Goal: Transaction & Acquisition: Purchase product/service

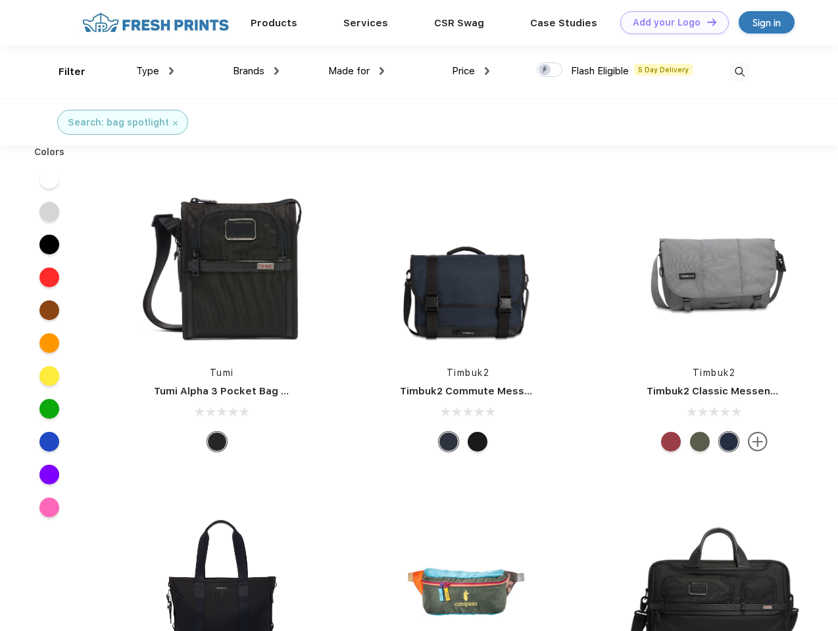
click at [670, 22] on link "Add your Logo Design Tool" at bounding box center [674, 22] width 109 height 23
click at [0, 0] on div "Design Tool" at bounding box center [0, 0] width 0 height 0
click at [706, 22] on link "Add your Logo Design Tool" at bounding box center [674, 22] width 109 height 23
click at [63, 72] on div "Filter" at bounding box center [72, 71] width 27 height 15
click at [155, 71] on span "Type" at bounding box center [147, 71] width 23 height 12
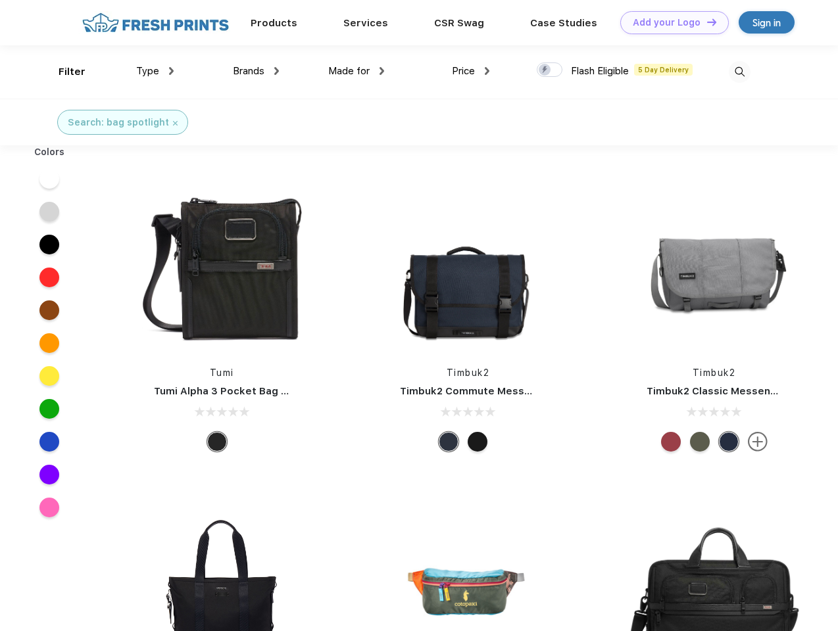
click at [256, 71] on span "Brands" at bounding box center [249, 71] width 32 height 12
click at [357, 71] on span "Made for" at bounding box center [348, 71] width 41 height 12
click at [471, 71] on span "Price" at bounding box center [463, 71] width 23 height 12
click at [550, 70] on div at bounding box center [550, 69] width 26 height 14
click at [545, 70] on input "checkbox" at bounding box center [541, 66] width 9 height 9
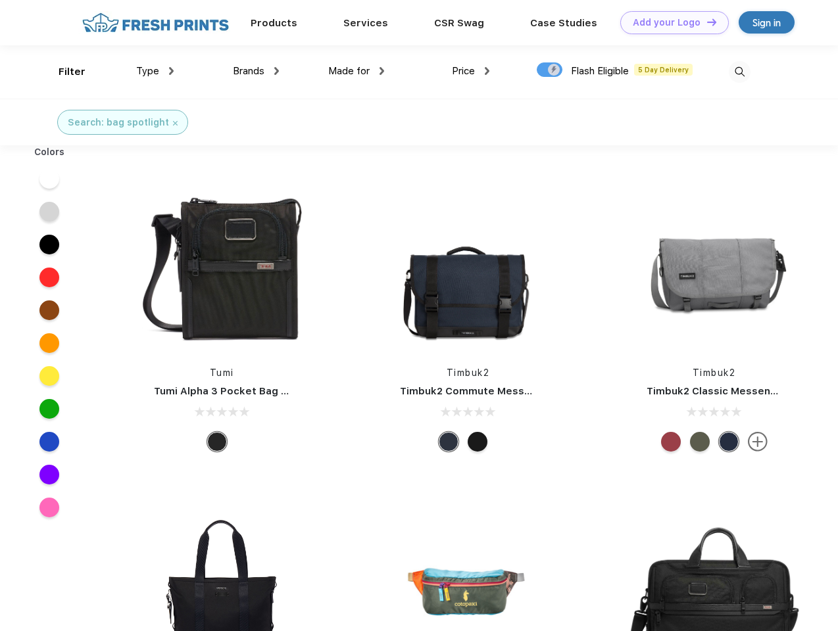
click at [739, 72] on img at bounding box center [740, 72] width 22 height 22
